Goal: Task Accomplishment & Management: Manage account settings

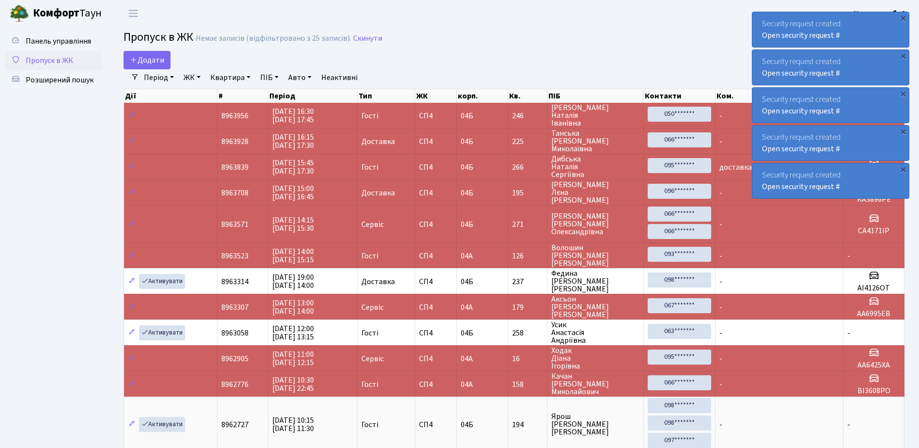
select select "25"
click at [759, 18] on div "Security request created Open security request #" at bounding box center [831, 29] width 157 height 35
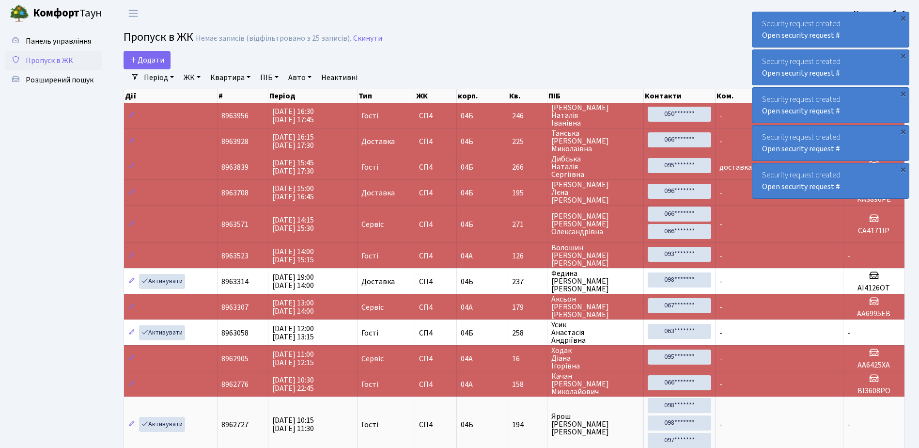
click at [759, 18] on div "Security request created Open security request #" at bounding box center [831, 29] width 157 height 35
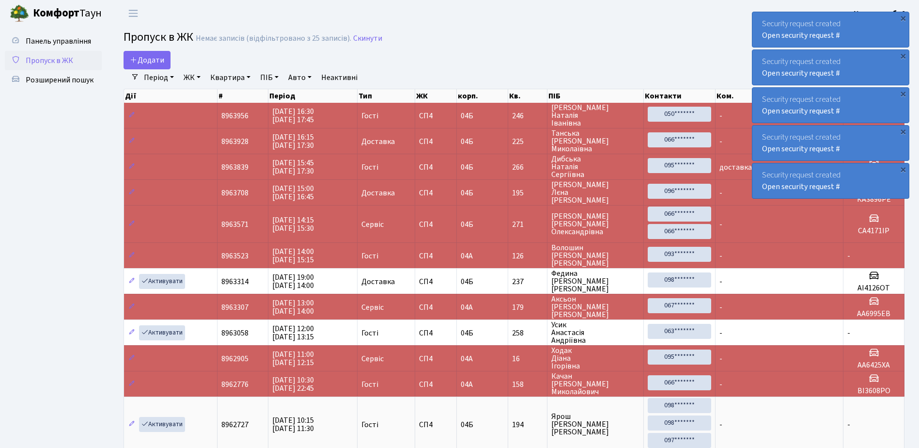
click at [759, 18] on div "Security request created Open security request #" at bounding box center [831, 29] width 157 height 35
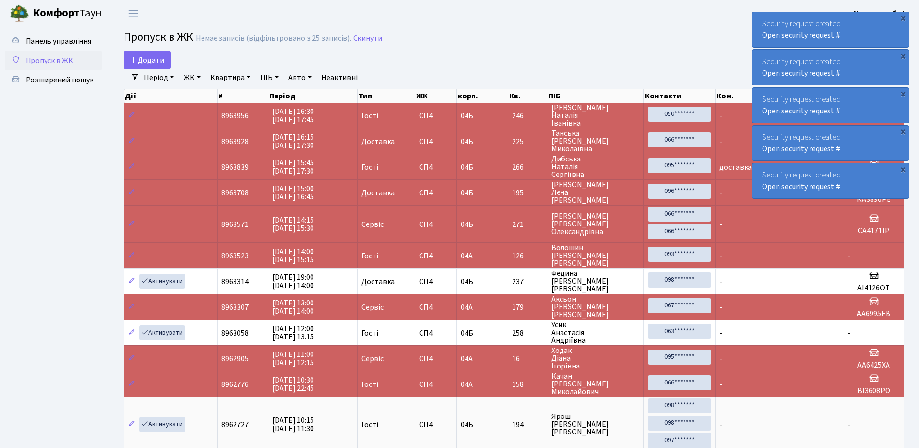
click at [759, 18] on div "Security request created Open security request #" at bounding box center [831, 29] width 157 height 35
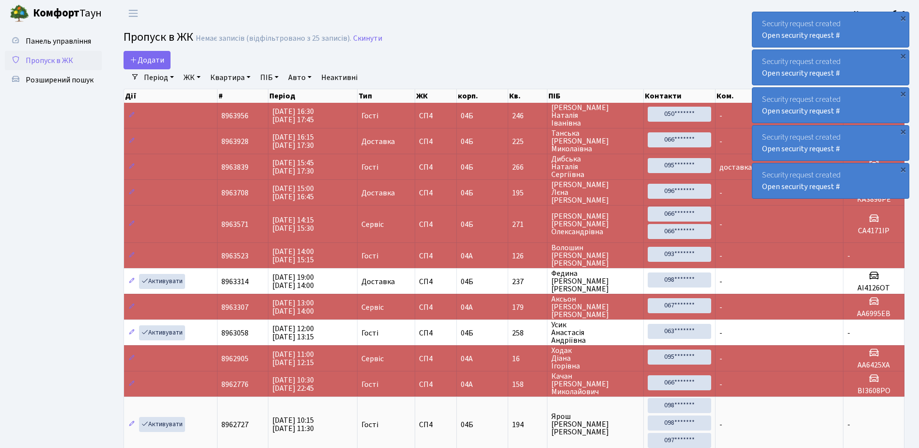
click at [759, 18] on div "Security request created Open security request #" at bounding box center [831, 29] width 157 height 35
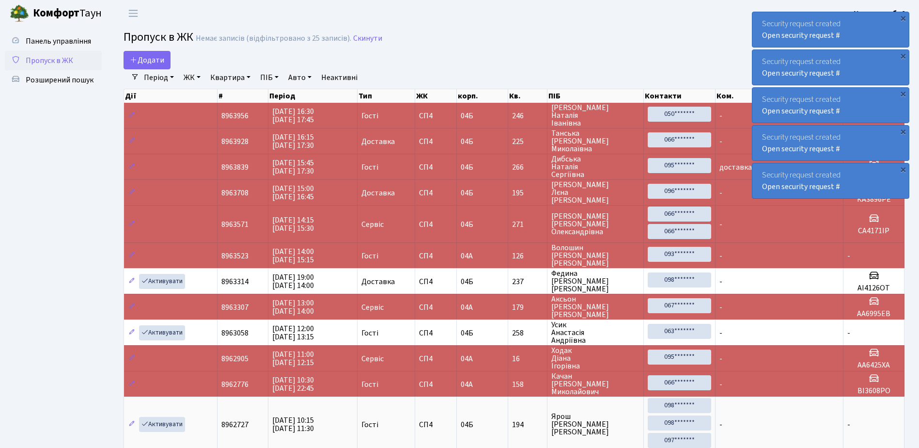
click at [760, 17] on div "Security request created Open security request #" at bounding box center [831, 29] width 157 height 35
click at [760, 18] on div "Security request created Open security request #" at bounding box center [831, 29] width 157 height 35
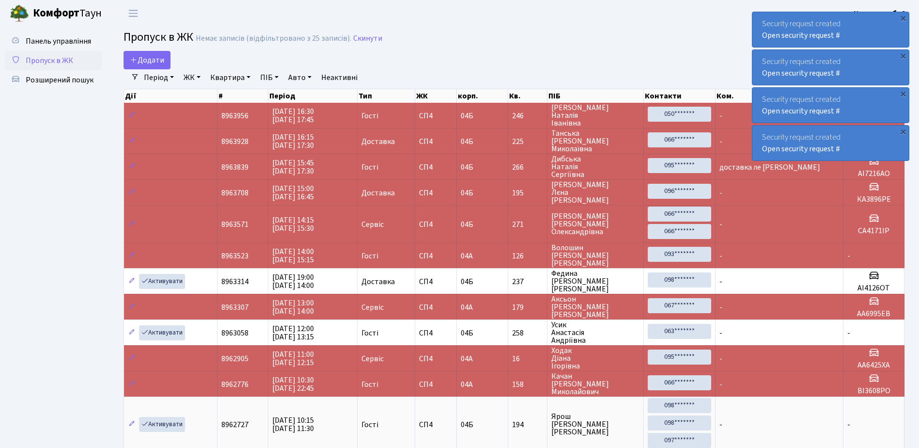
click at [760, 18] on div "Security request created Open security request #" at bounding box center [831, 29] width 157 height 35
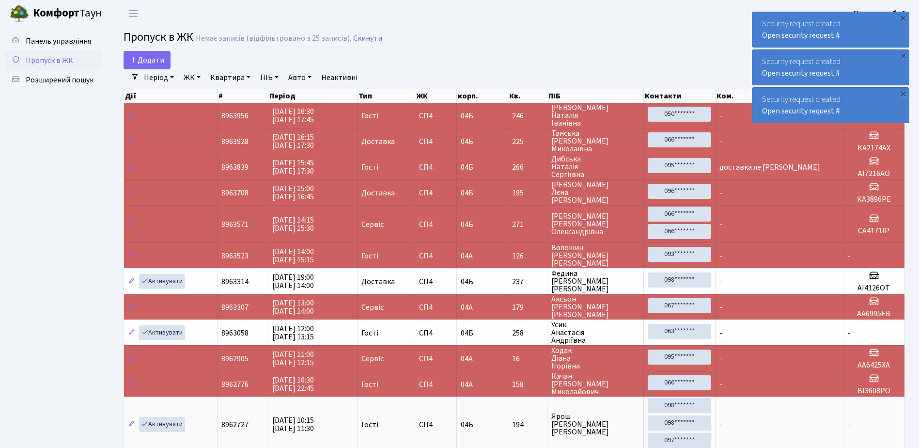
click at [760, 18] on div "Security request created Open security request #" at bounding box center [831, 29] width 157 height 35
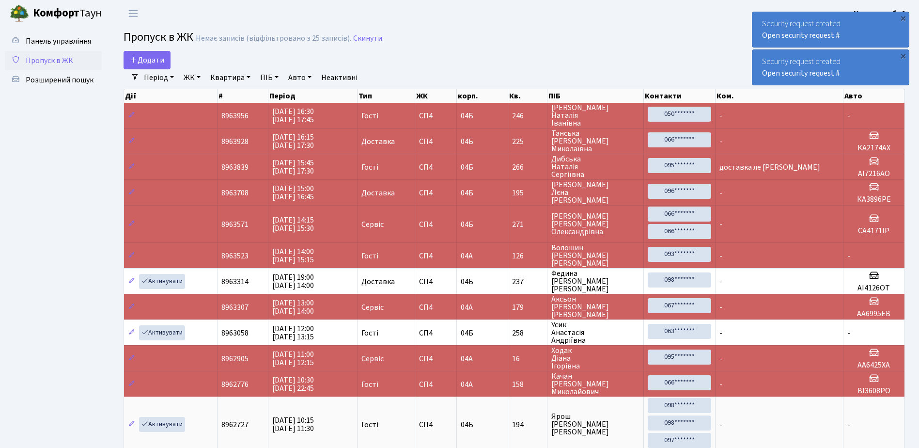
click at [760, 17] on div "Security request created Open security request #" at bounding box center [831, 29] width 157 height 35
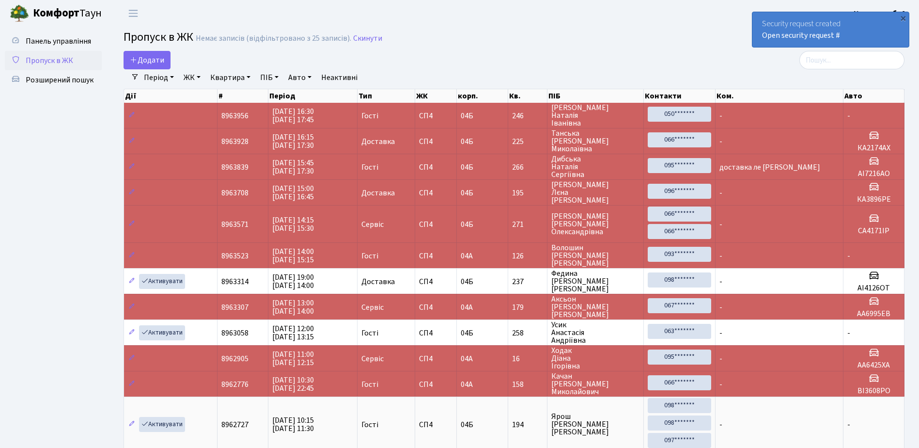
click at [760, 17] on div "Security request created Open security request #" at bounding box center [831, 29] width 157 height 35
click at [760, 18] on div "Security request created Open security request #" at bounding box center [831, 29] width 157 height 35
